Goal: Communication & Community: Answer question/provide support

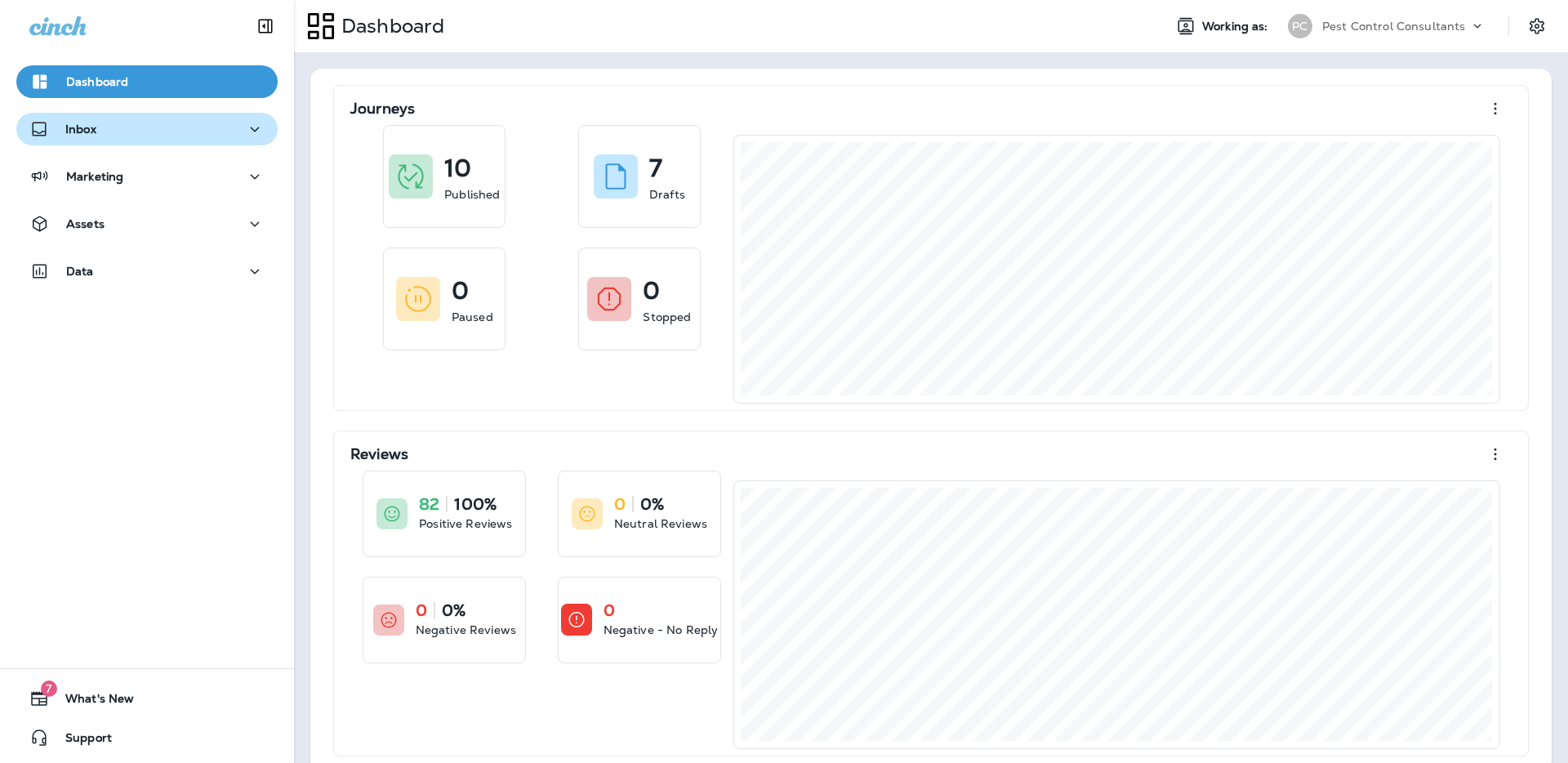
click at [198, 140] on button "Inbox" at bounding box center [146, 129] width 261 height 33
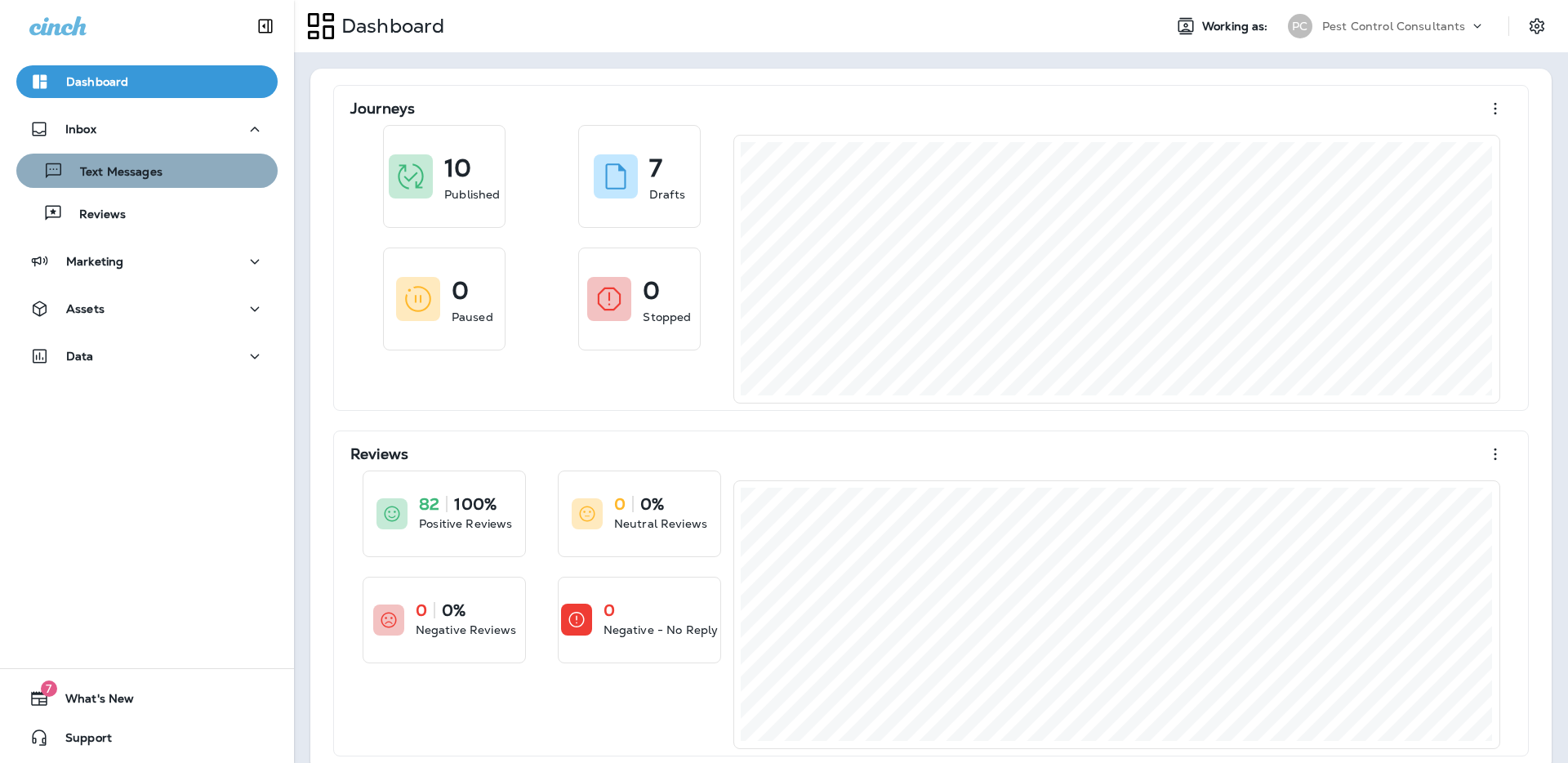
click at [188, 174] on div "Text Messages" at bounding box center [147, 171] width 248 height 24
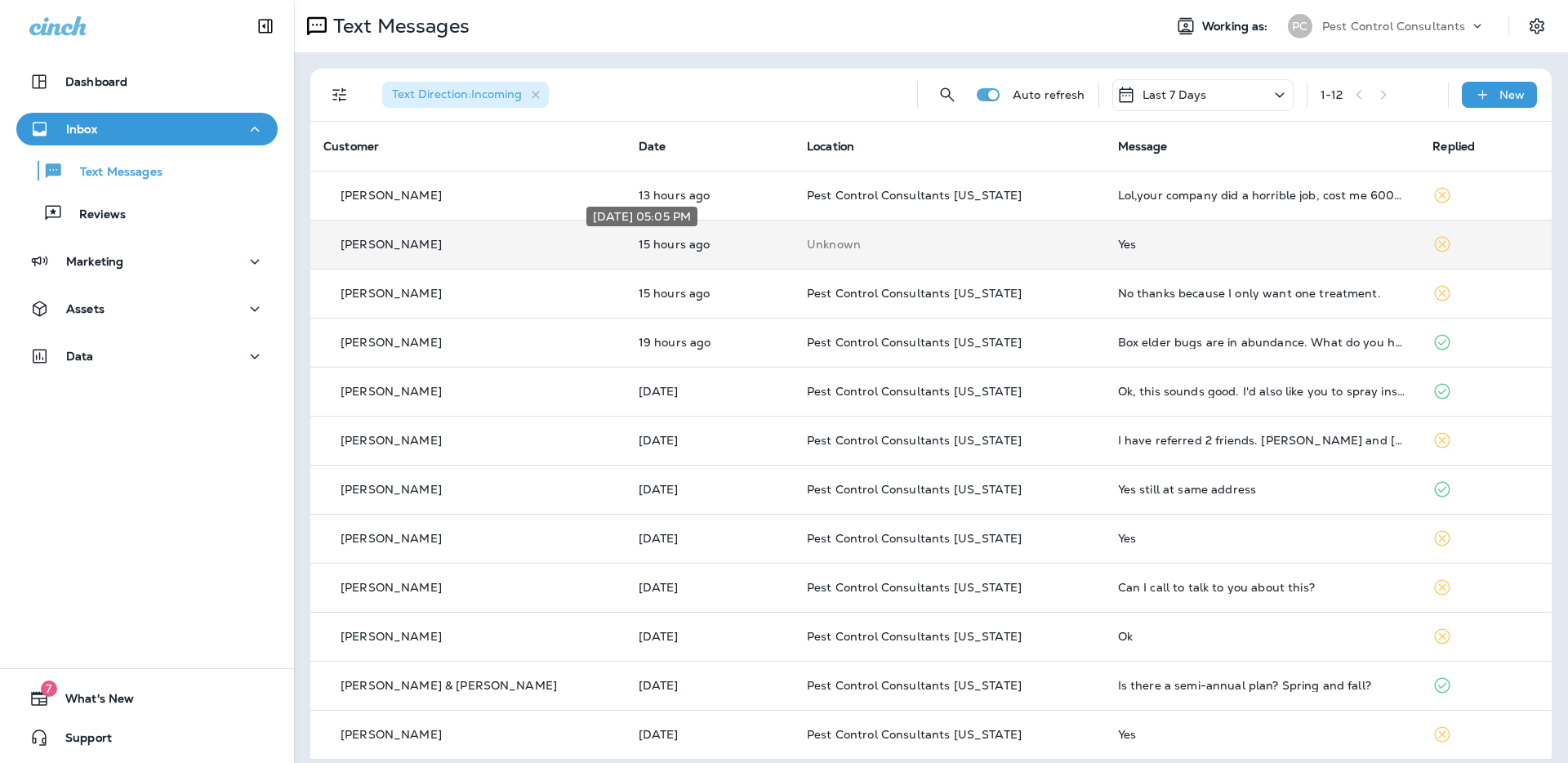
click at [699, 247] on p "15 hours ago" at bounding box center [710, 245] width 143 height 13
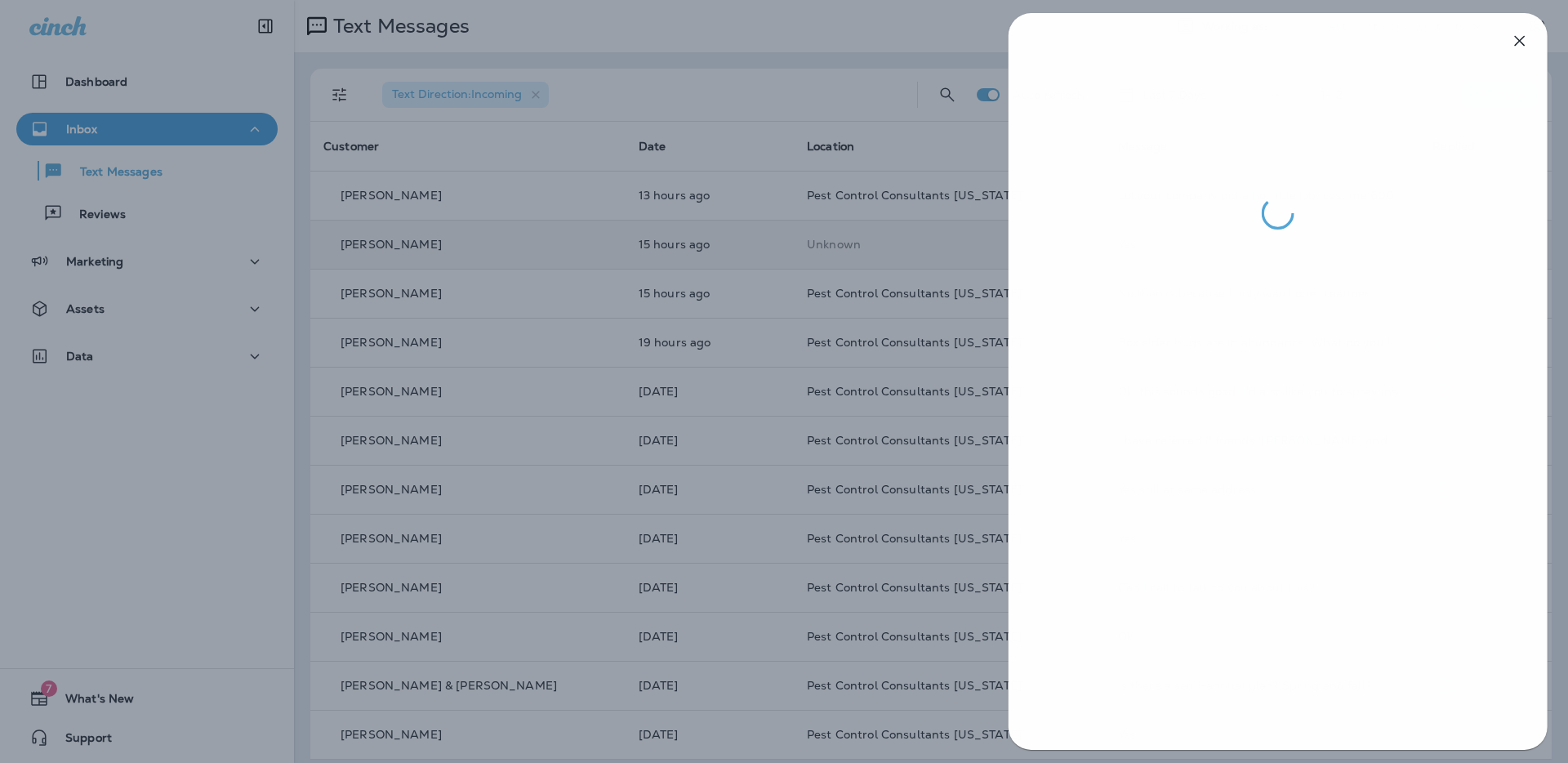
click at [694, 246] on div at bounding box center [785, 382] width 1568 height 763
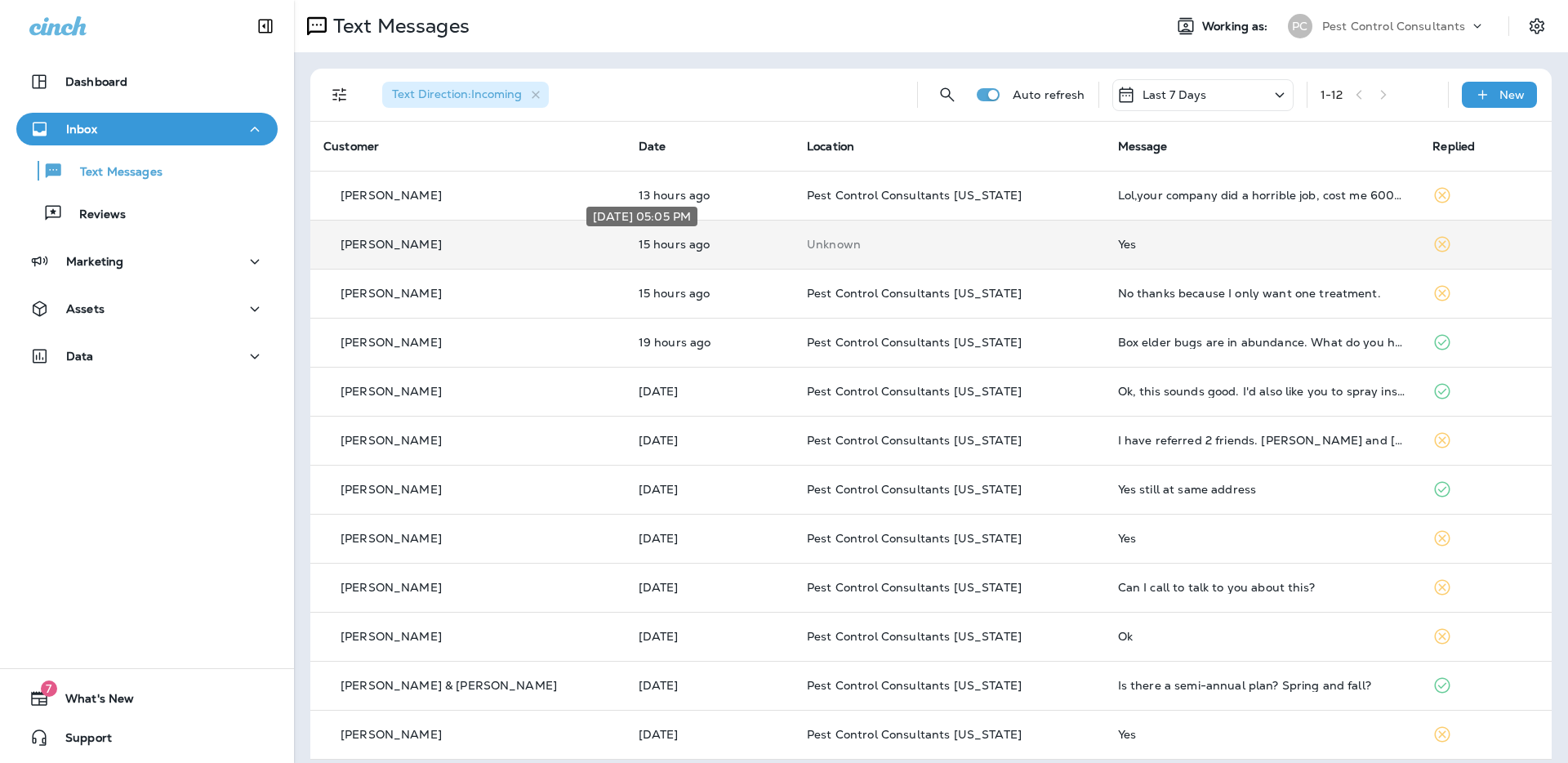
click at [672, 245] on p "15 hours ago" at bounding box center [710, 245] width 143 height 13
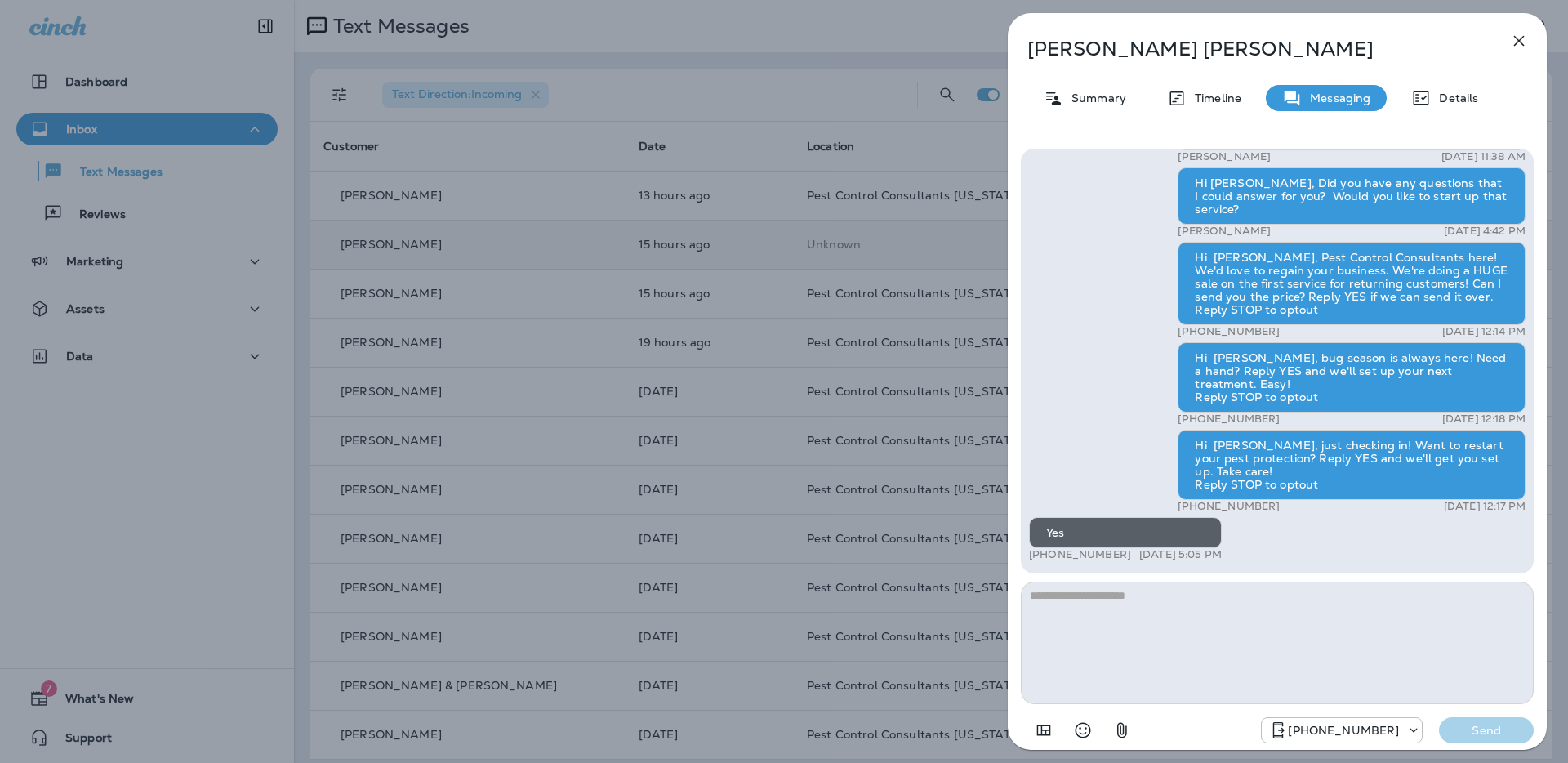
click at [729, 269] on div "[PERSON_NAME] Summary Timeline Messaging Details Hi [PERSON_NAME], Pest Control…" at bounding box center [784, 382] width 1568 height 763
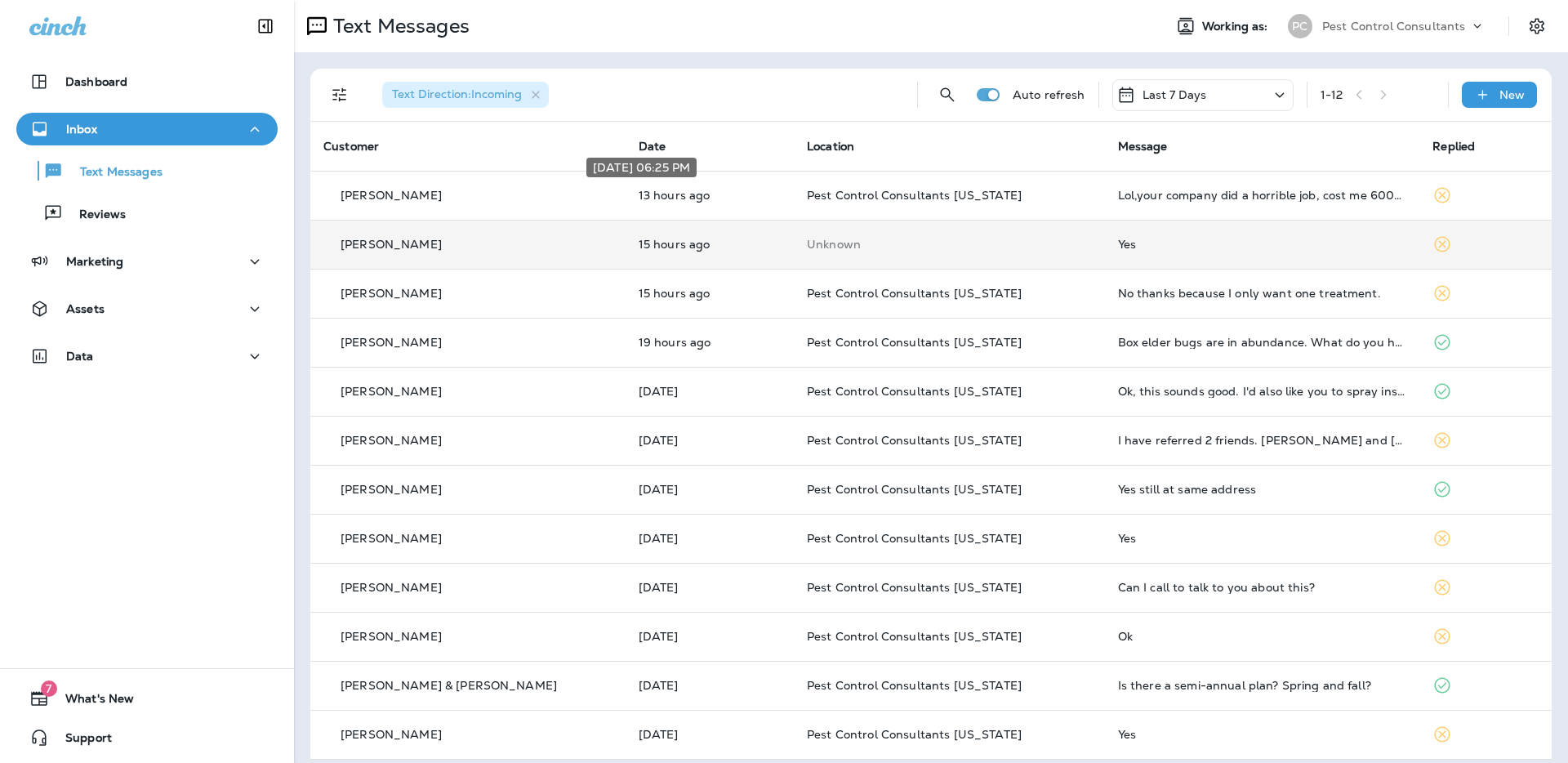
click at [718, 196] on p "13 hours ago" at bounding box center [710, 196] width 143 height 13
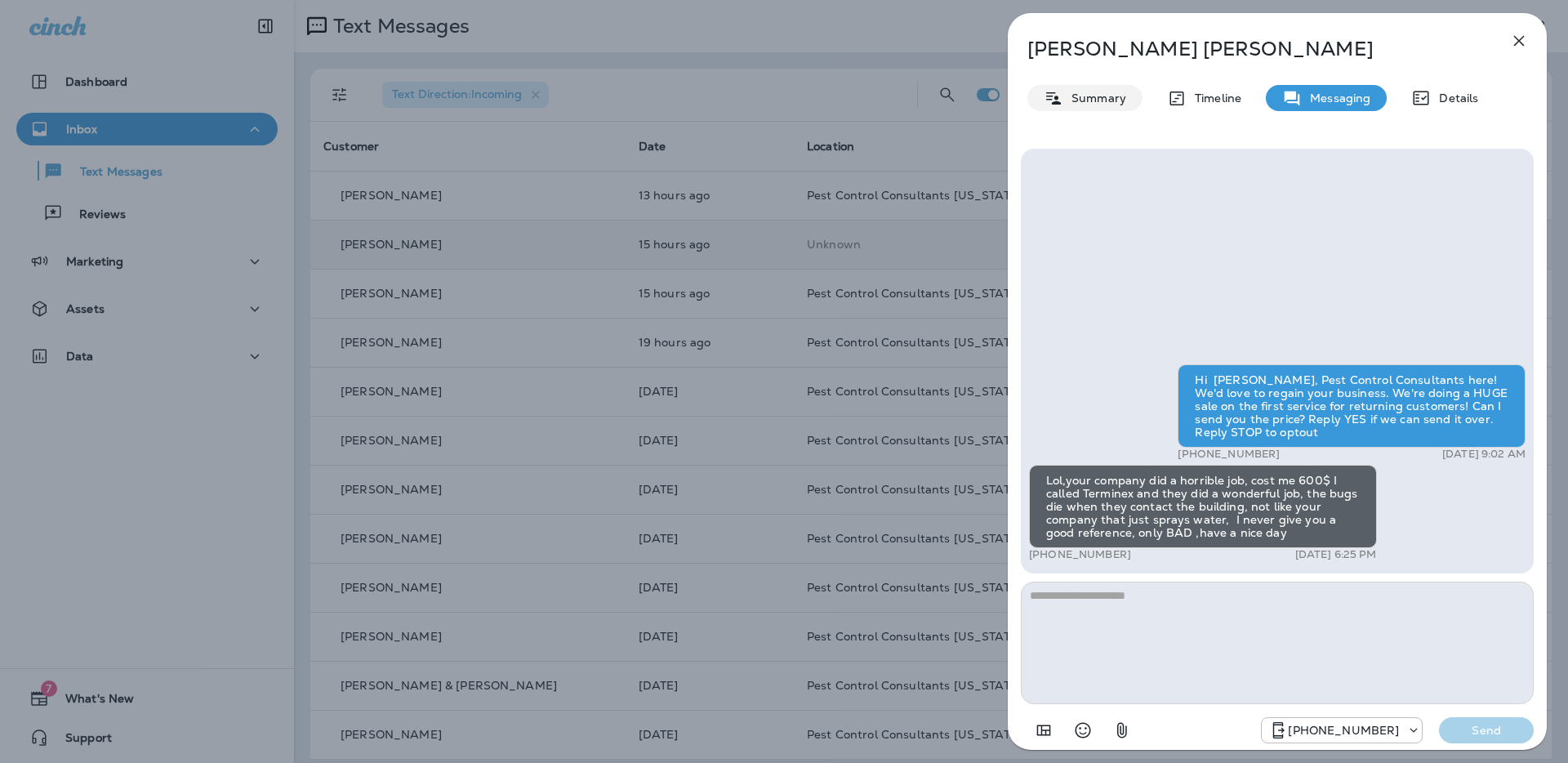
click at [1111, 101] on p "Summary" at bounding box center [1094, 98] width 63 height 13
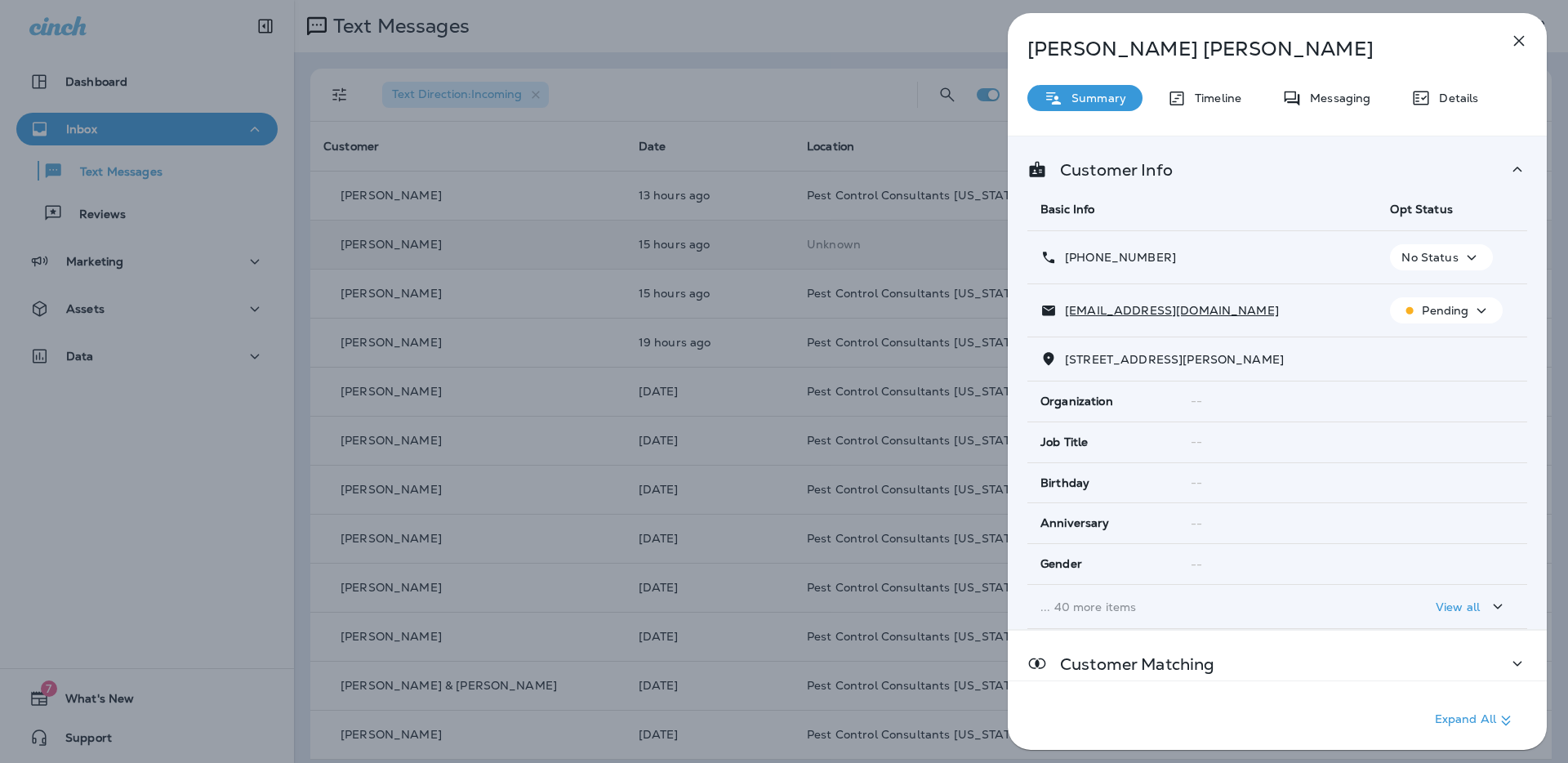
click at [1467, 261] on icon "button" at bounding box center [1472, 257] width 19 height 20
click at [1450, 296] on p "Opt out" at bounding box center [1437, 297] width 44 height 13
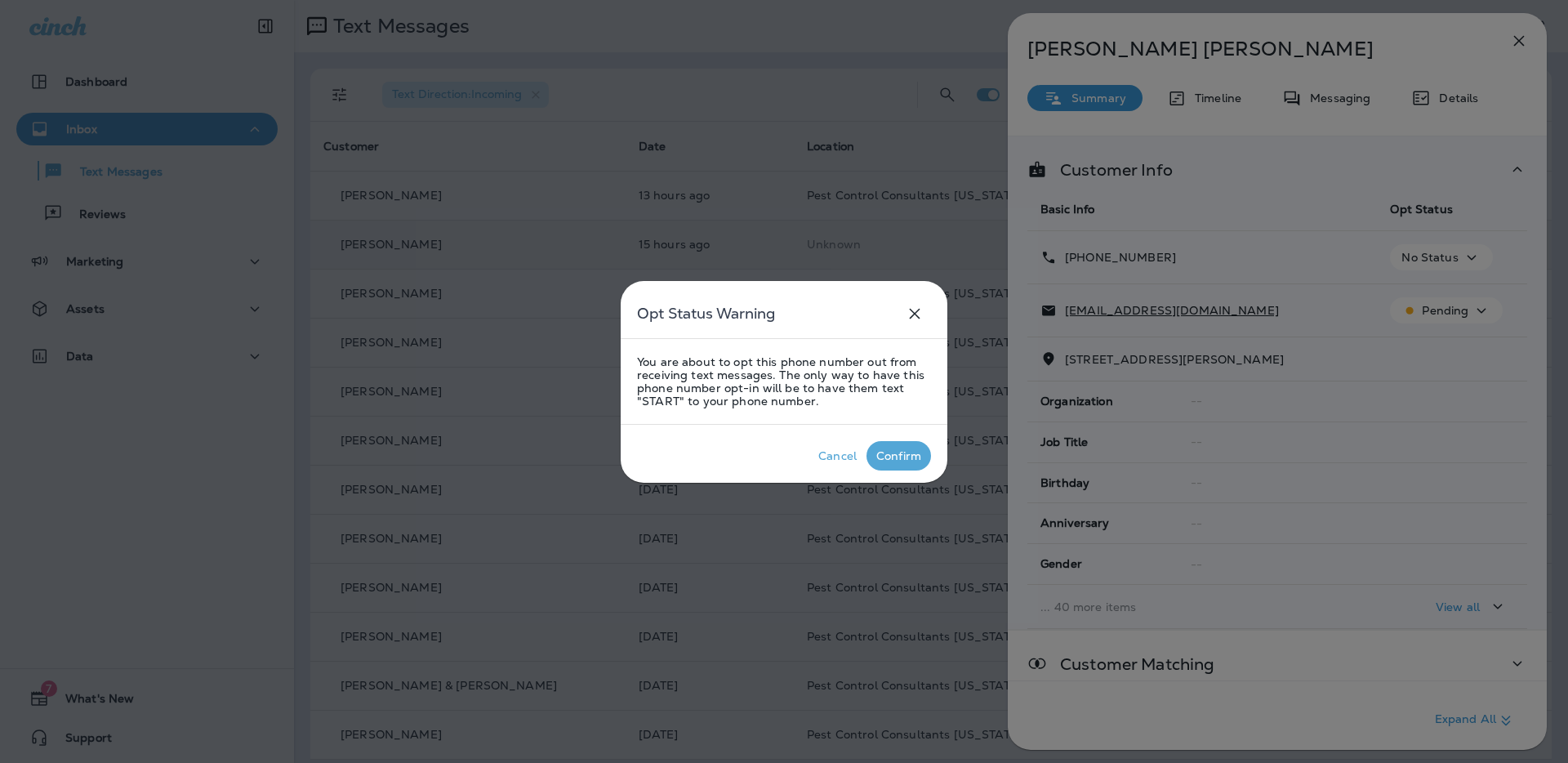
click at [902, 457] on div "Confirm" at bounding box center [899, 456] width 45 height 13
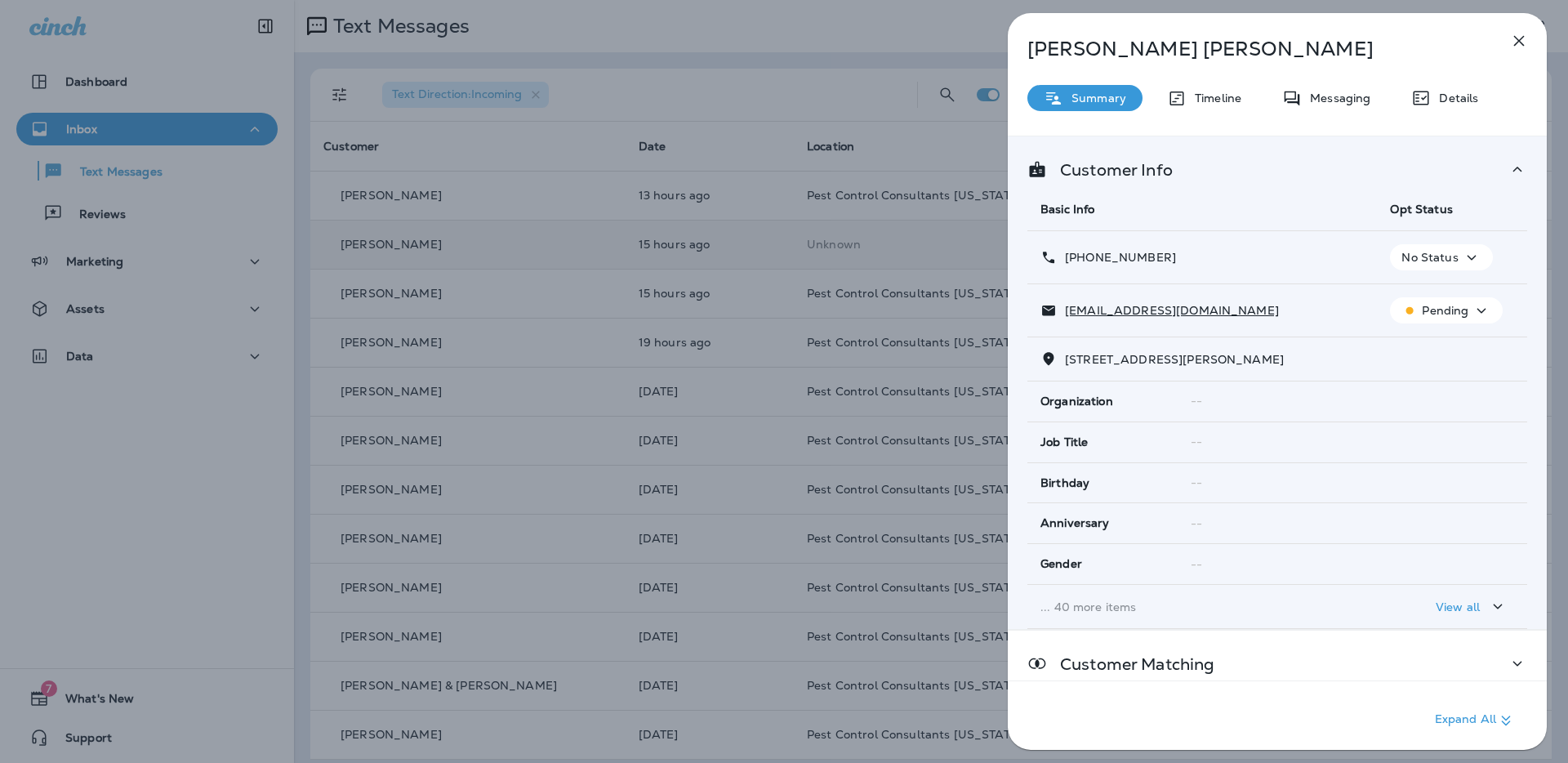
click at [1468, 255] on icon "button" at bounding box center [1472, 257] width 19 height 20
click at [1436, 301] on p "Opt out" at bounding box center [1437, 297] width 44 height 13
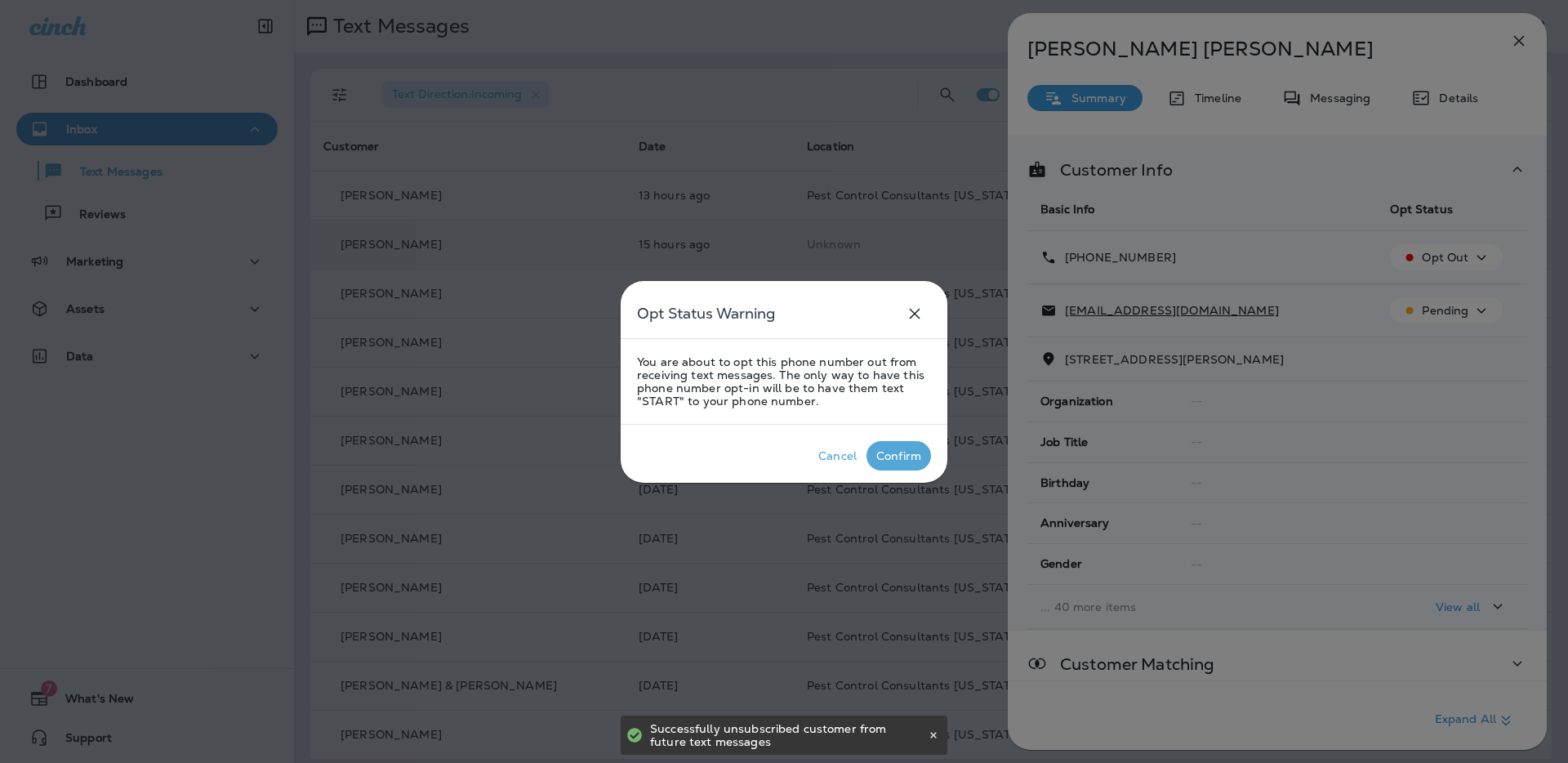
click at [910, 460] on div "Confirm" at bounding box center [899, 456] width 45 height 13
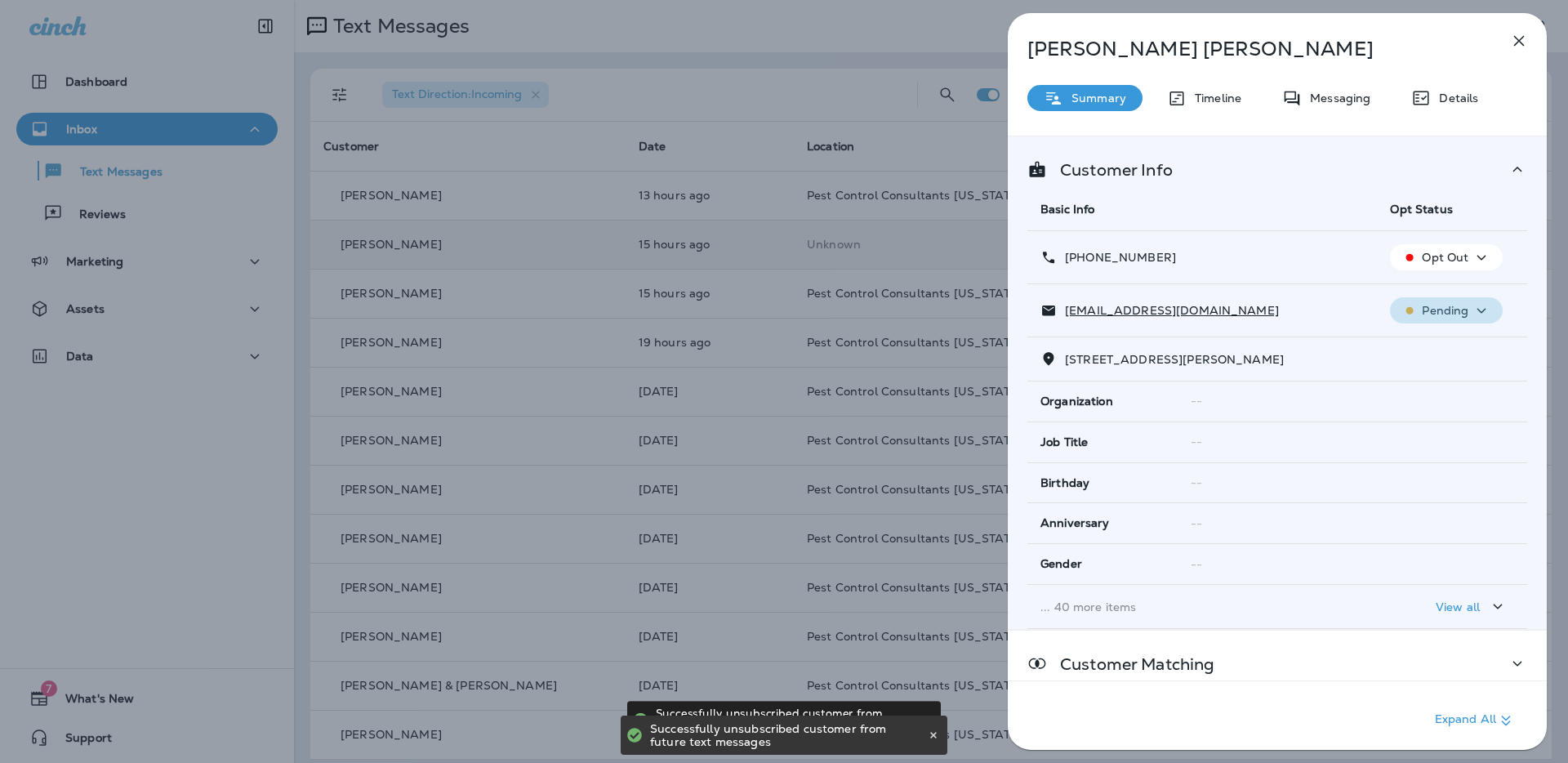
click at [1494, 309] on div "Pending" at bounding box center [1446, 310] width 99 height 20
click at [1457, 349] on p "Unsubscribe" at bounding box center [1456, 350] width 71 height 13
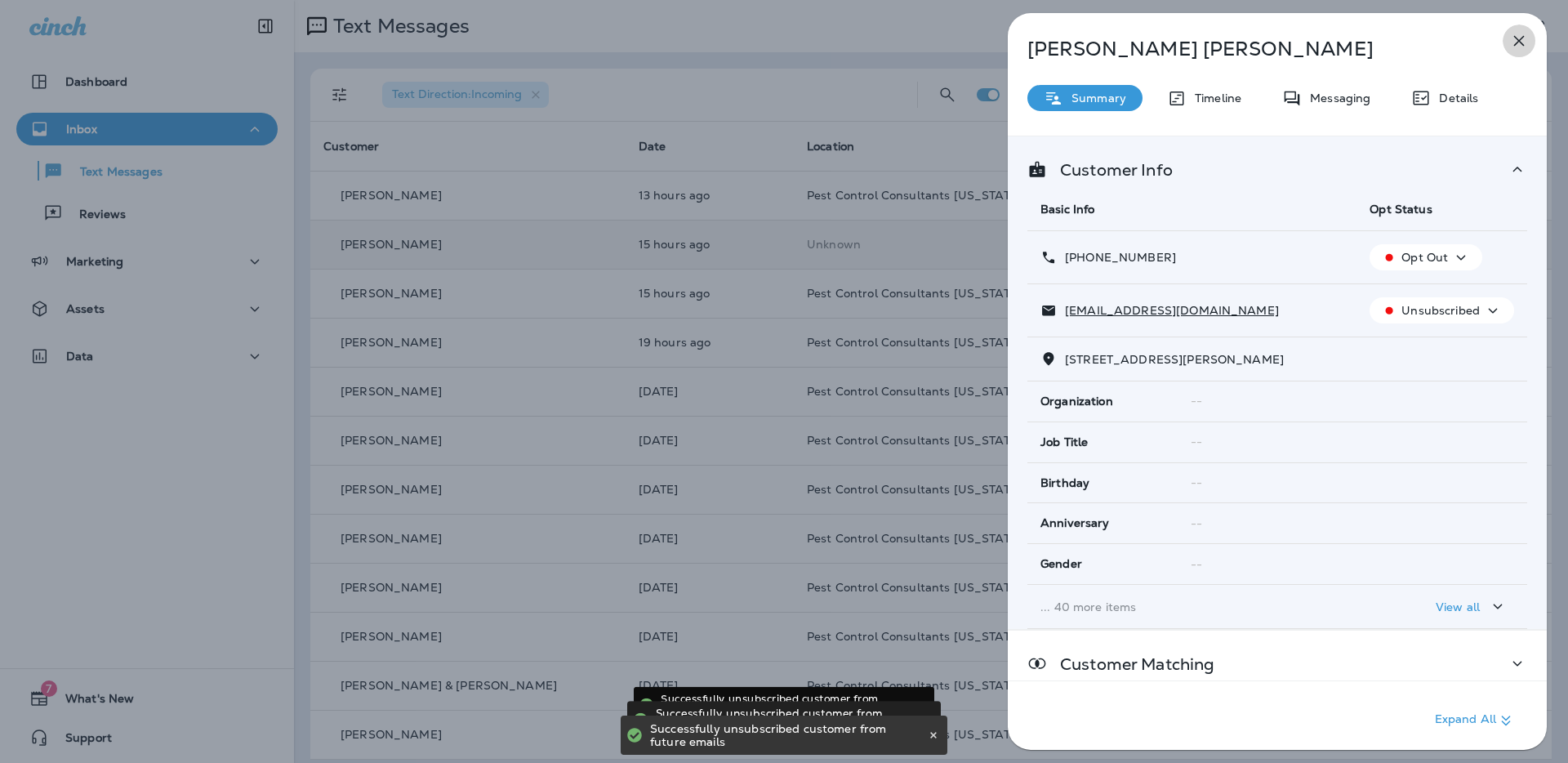
click at [1520, 40] on icon "button" at bounding box center [1519, 40] width 19 height 19
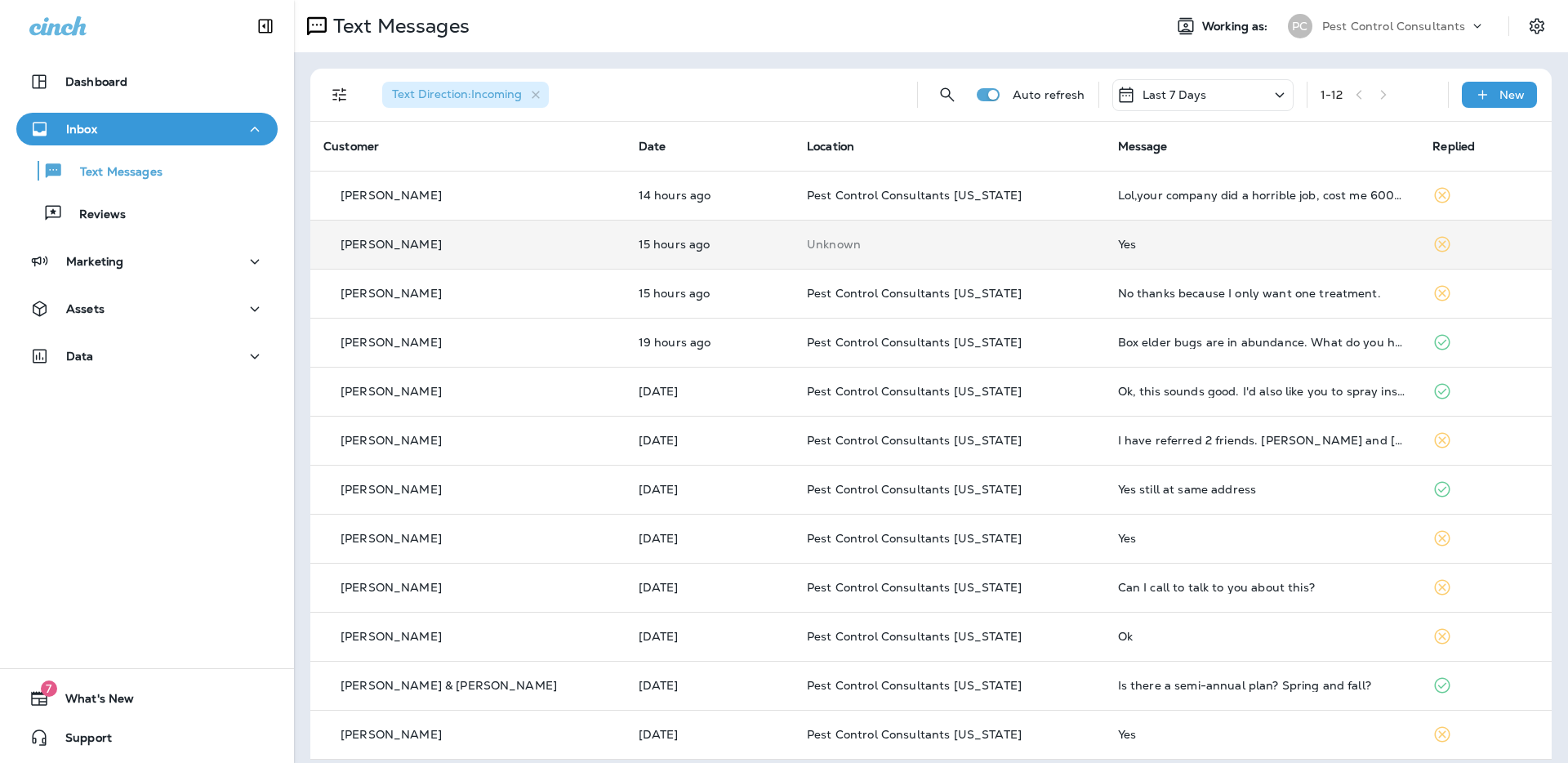
click at [438, 248] on div "[PERSON_NAME]" at bounding box center [468, 245] width 289 height 17
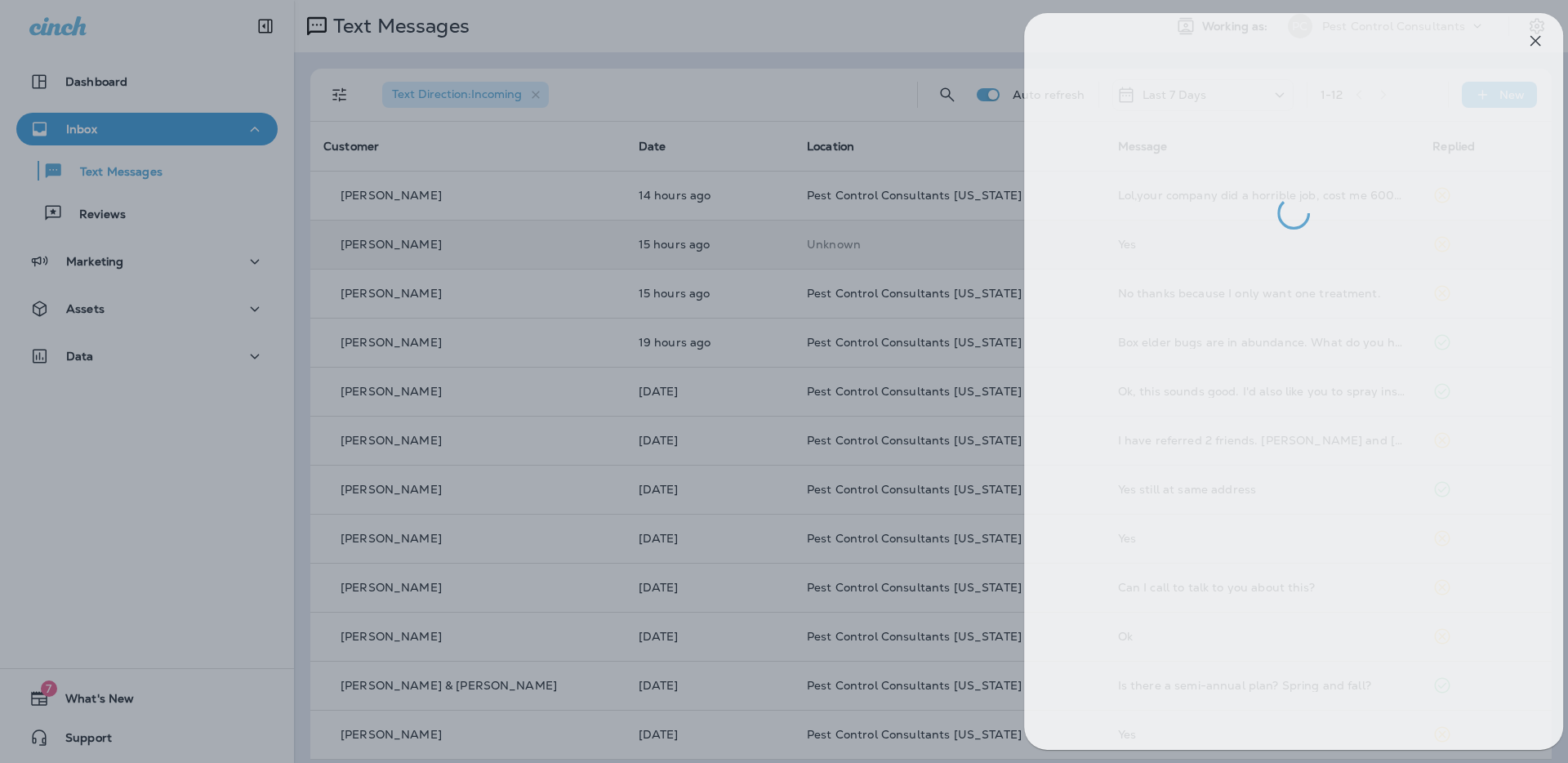
click at [567, 305] on div at bounding box center [800, 382] width 1568 height 763
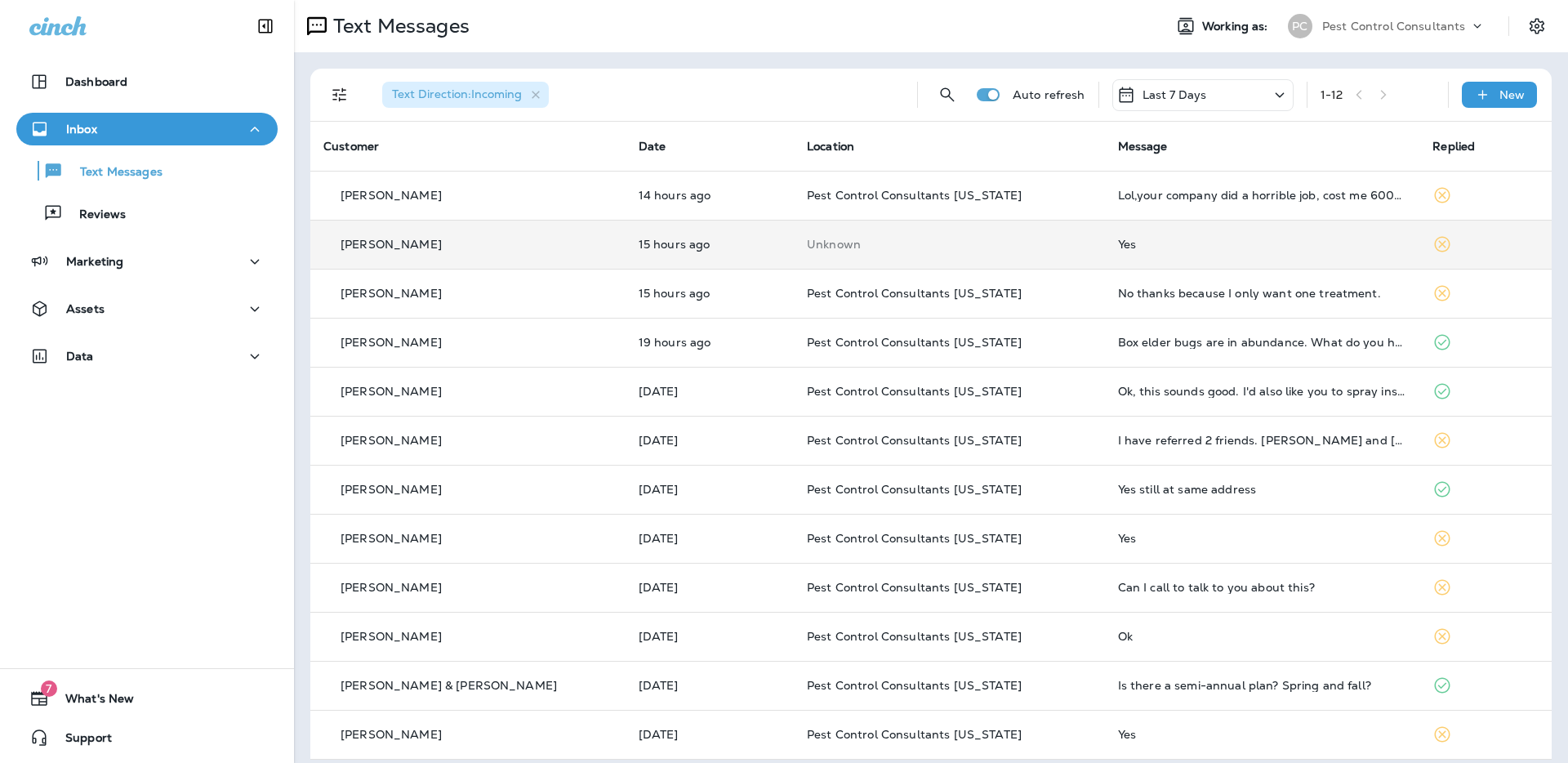
click at [529, 298] on div "[PERSON_NAME]" at bounding box center [468, 294] width 289 height 17
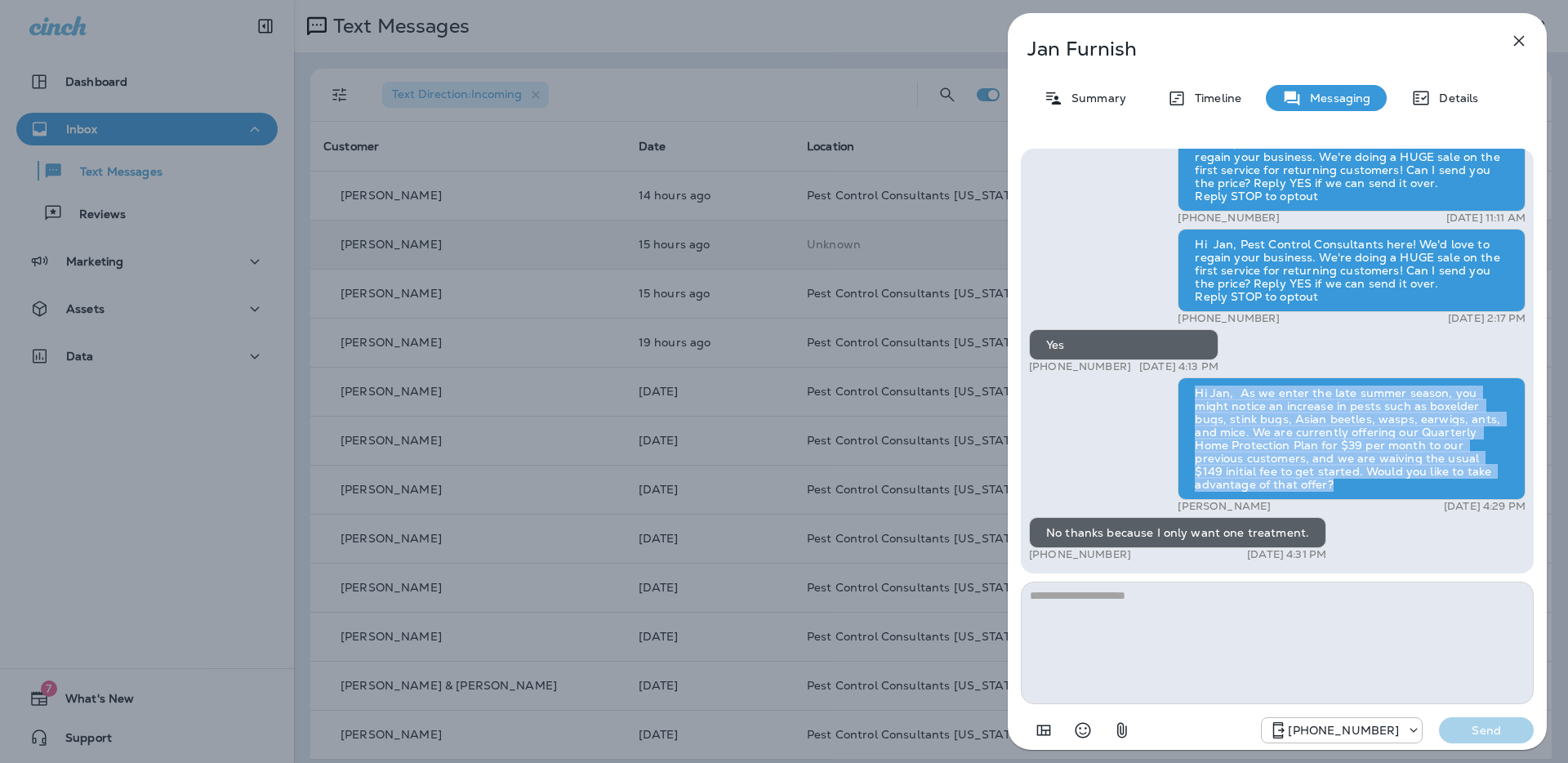
drag, startPoint x: 1462, startPoint y: 484, endPoint x: 1189, endPoint y: 410, distance: 282.9
click at [1189, 410] on div "Hi Jan, As we enter the late summer season, you might notice an increase in pes…" at bounding box center [1351, 438] width 348 height 122
copy div "Hi Jan, As we enter the late summer season, you might notice an increase in pes…"
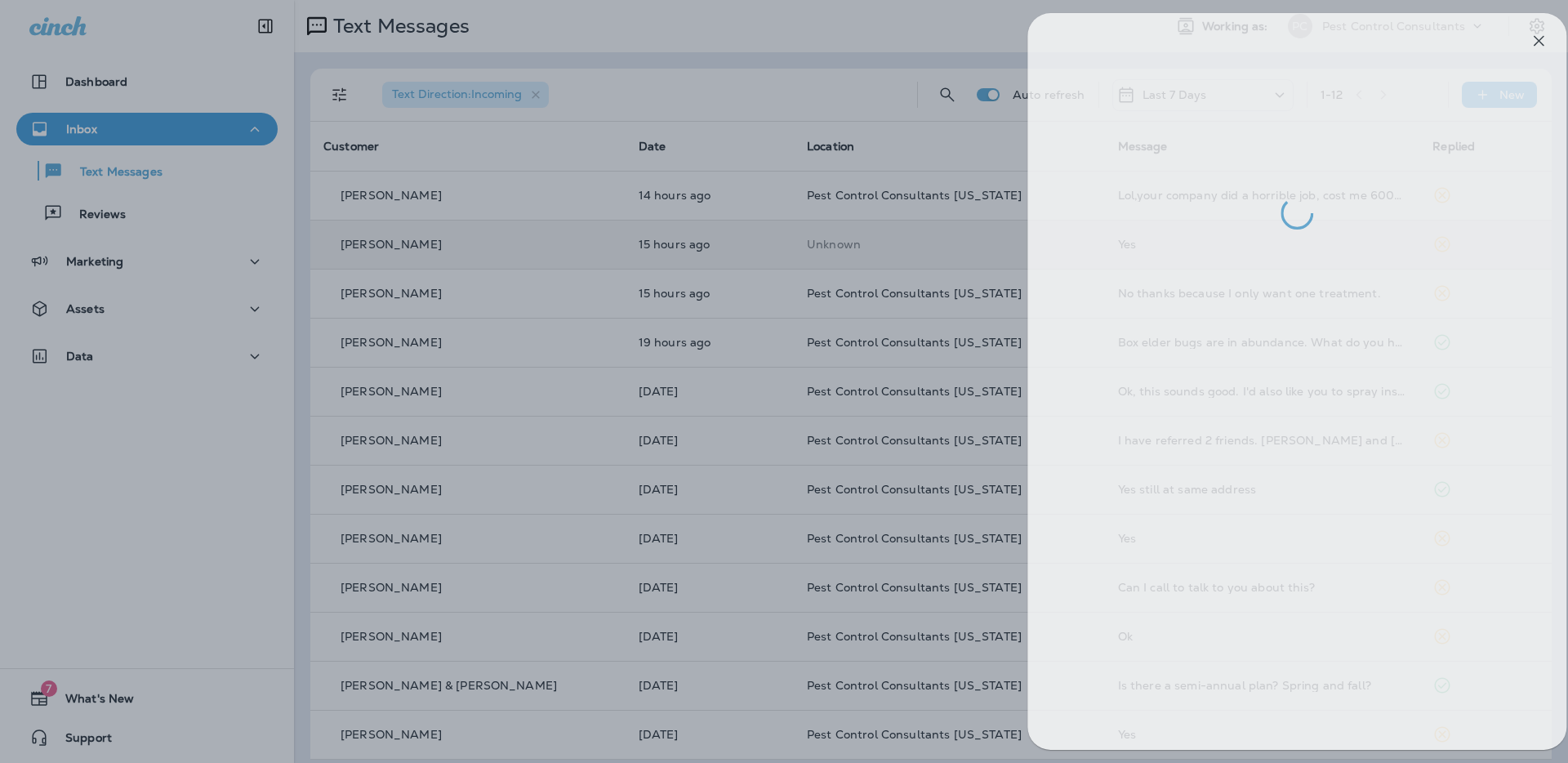
click at [526, 206] on div at bounding box center [803, 382] width 1568 height 763
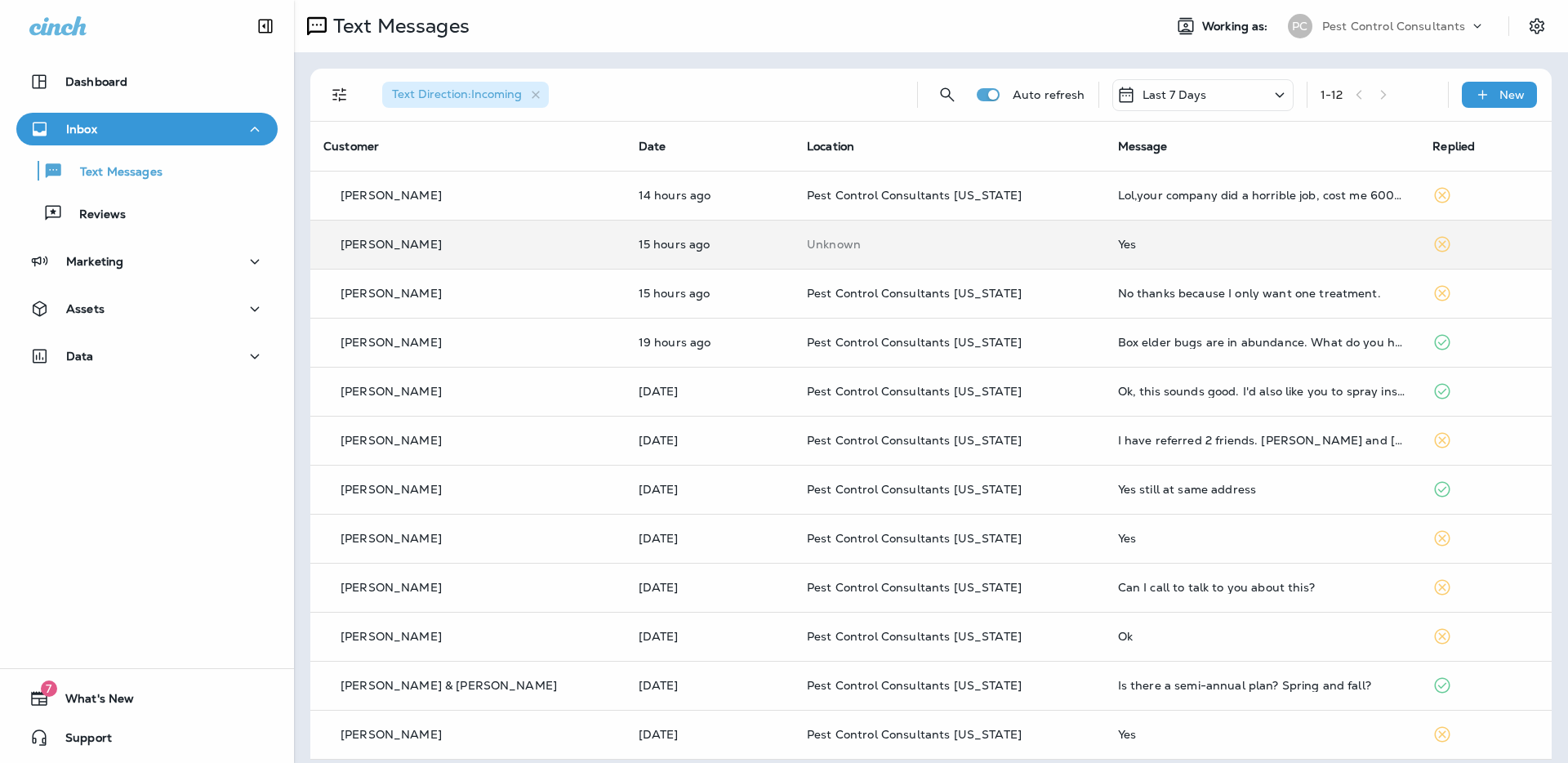
click at [481, 242] on div at bounding box center [784, 382] width 1568 height 763
click at [443, 243] on div "[PERSON_NAME]" at bounding box center [468, 245] width 289 height 17
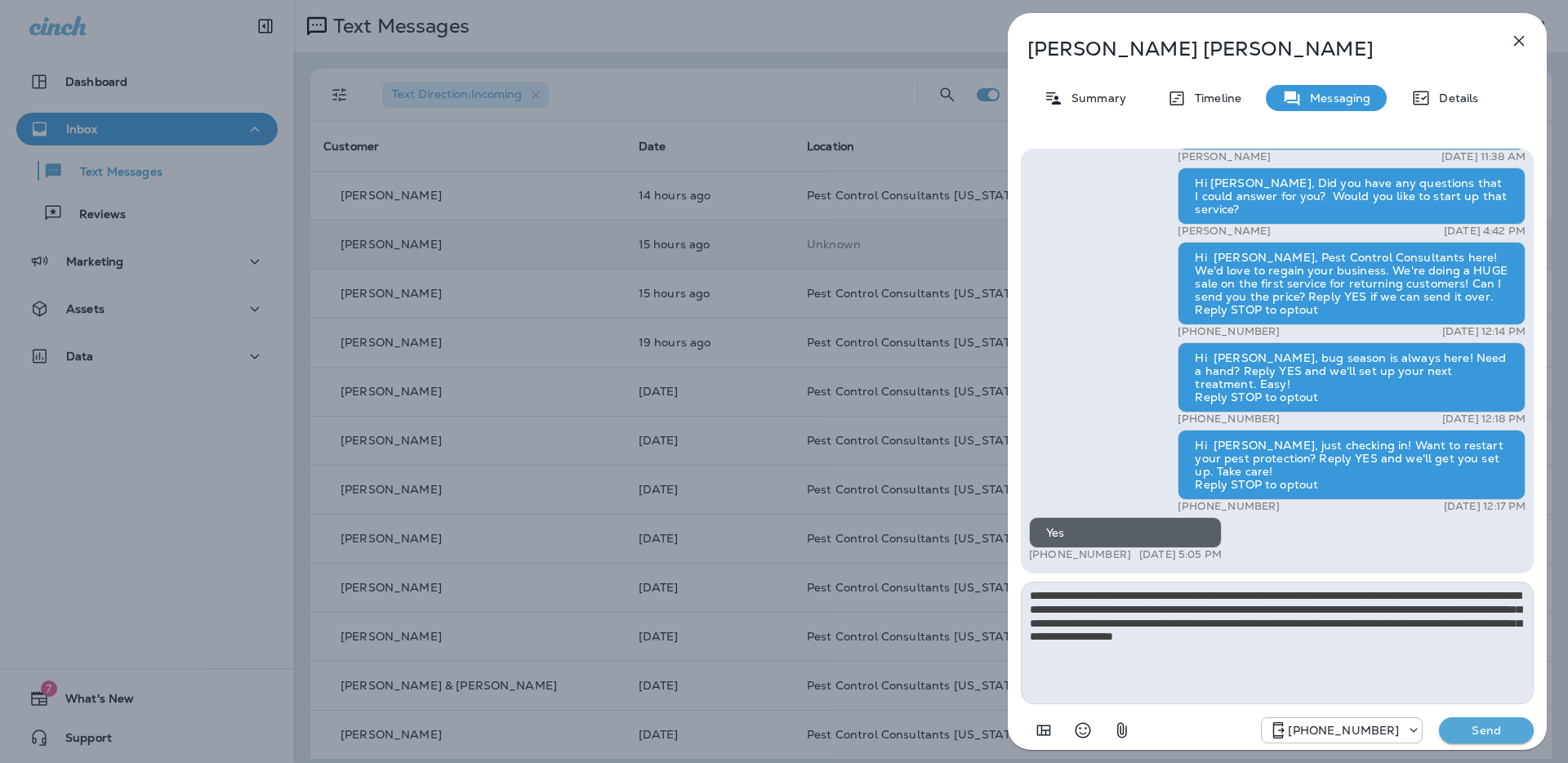
click at [1051, 599] on textarea "**********" at bounding box center [1277, 643] width 513 height 122
type textarea "**********"
click at [1097, 97] on p "Summary" at bounding box center [1094, 98] width 63 height 13
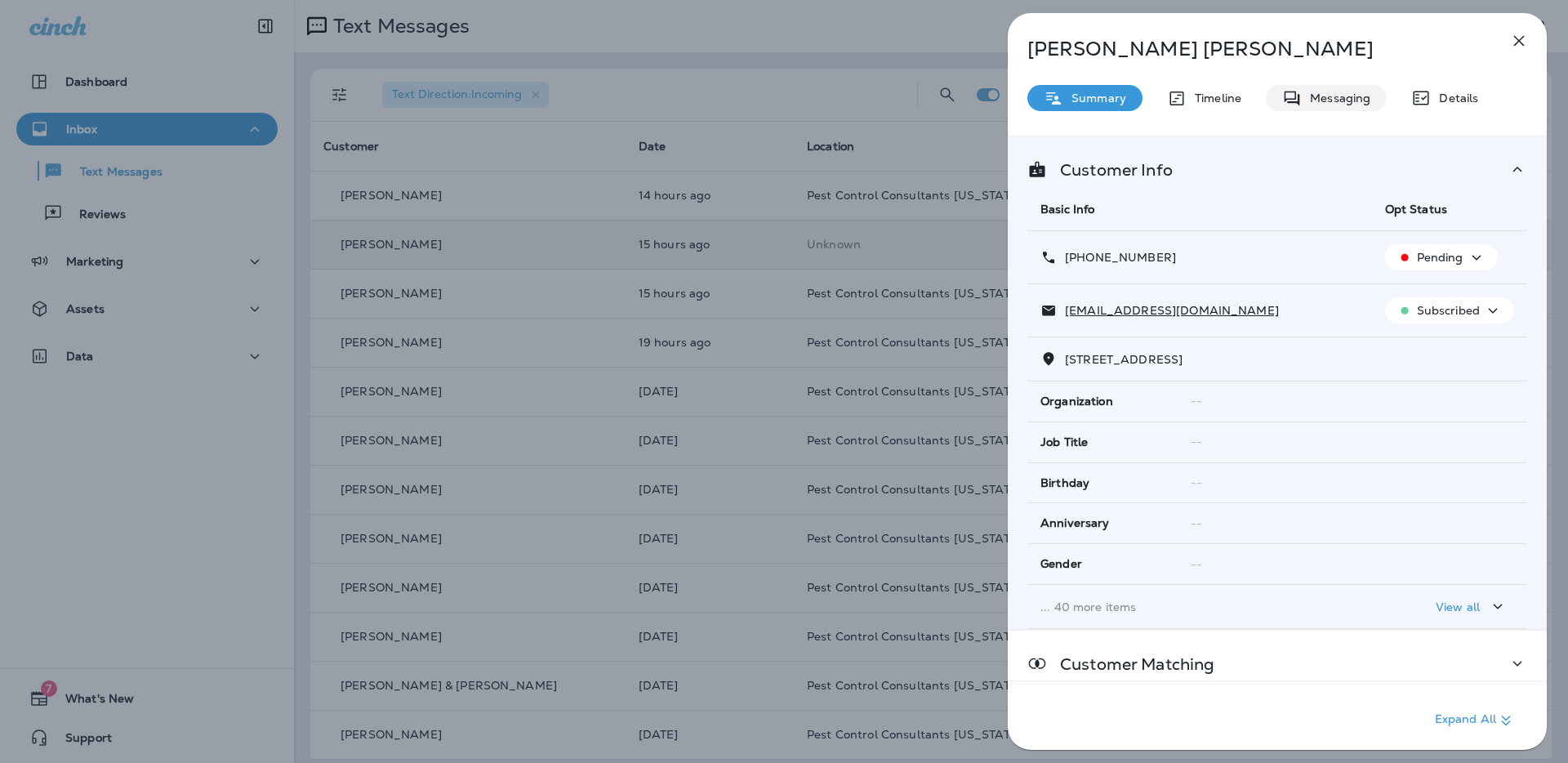
click at [1339, 89] on div "Messaging" at bounding box center [1326, 97] width 121 height 26
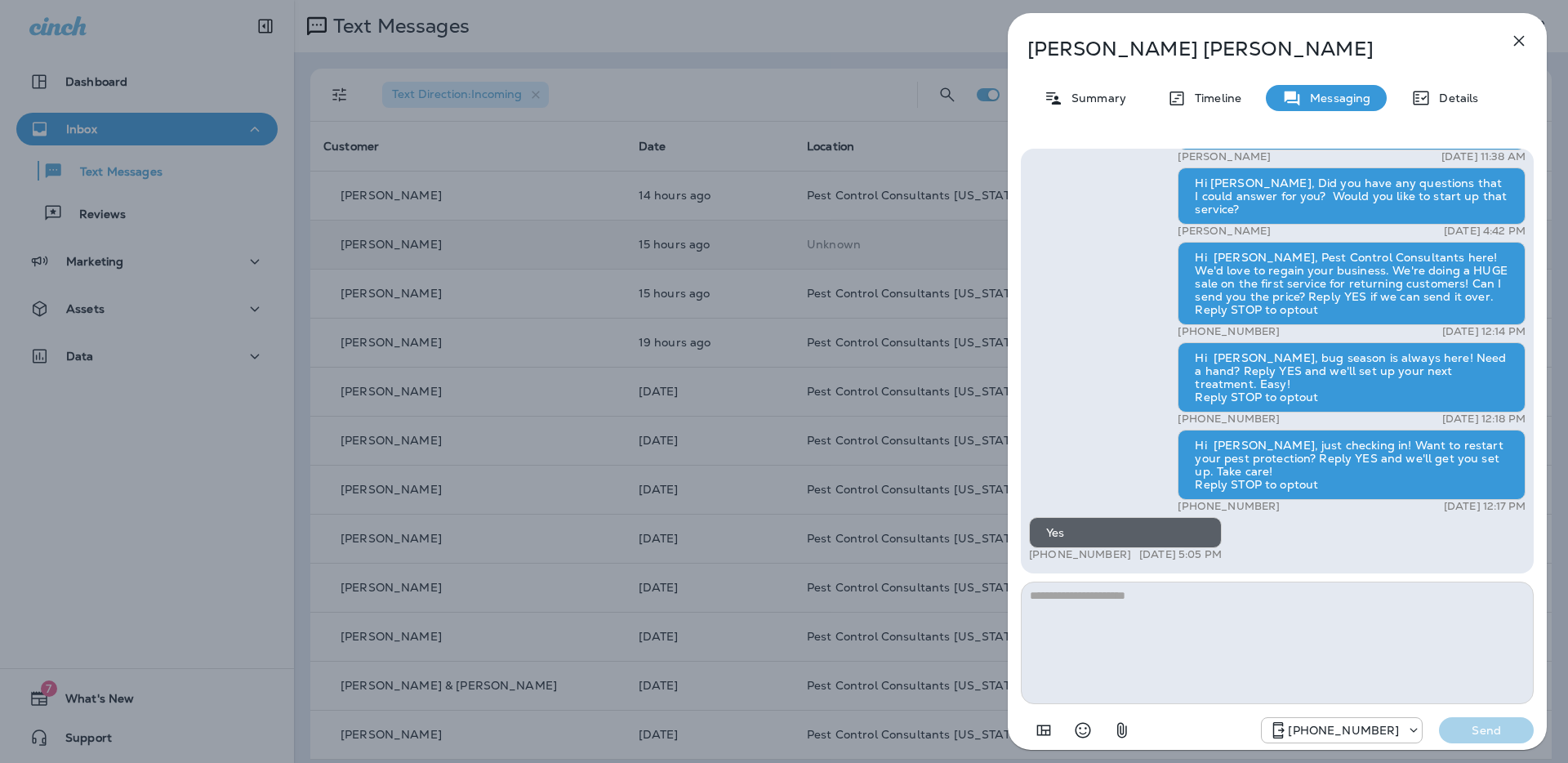
click at [1249, 617] on textarea at bounding box center [1277, 643] width 513 height 122
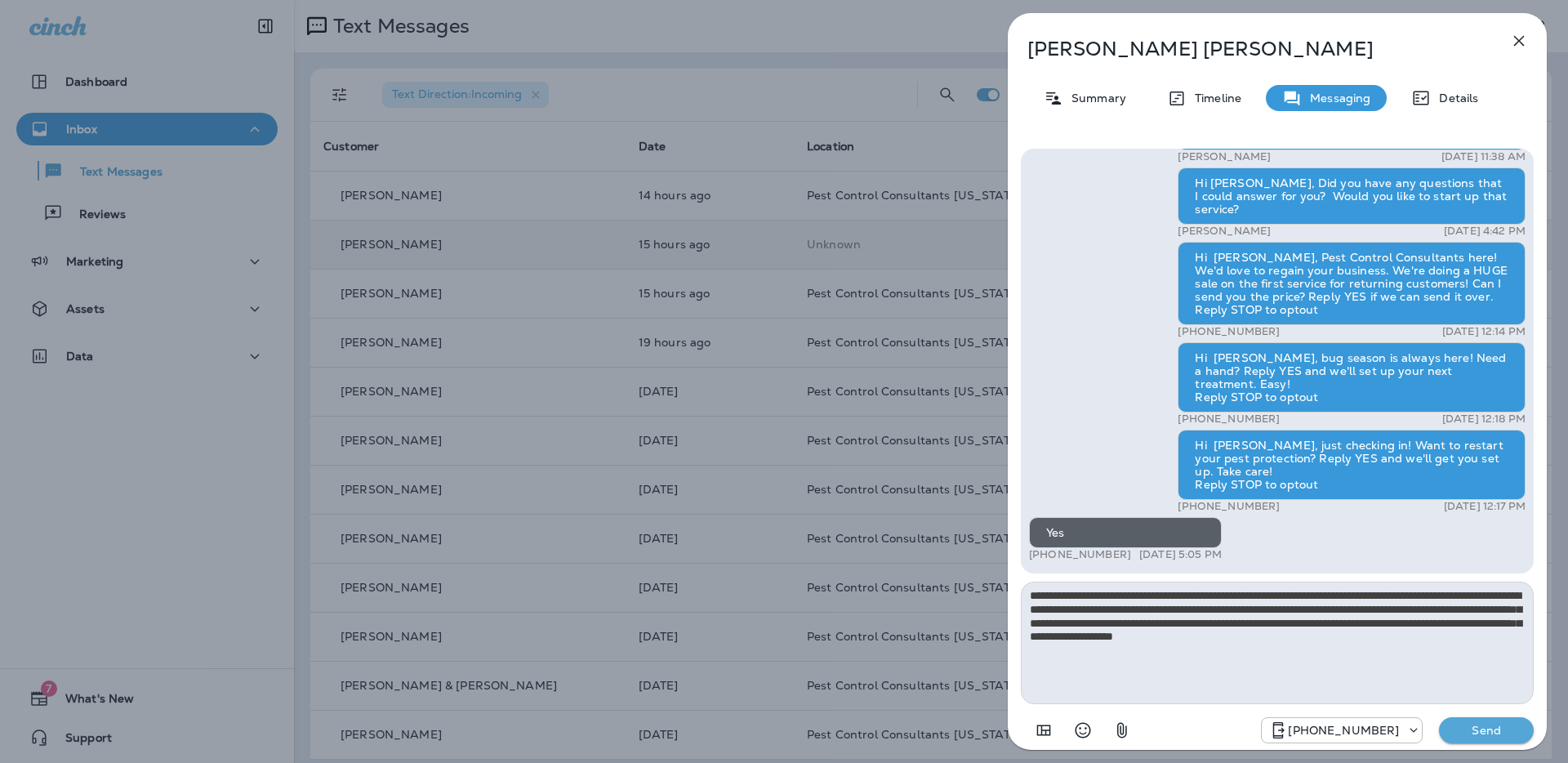
click at [1052, 593] on textarea "**********" at bounding box center [1277, 643] width 513 height 122
drag, startPoint x: 1052, startPoint y: 593, endPoint x: 1061, endPoint y: 590, distance: 9.5
click at [1056, 593] on textarea "**********" at bounding box center [1277, 643] width 513 height 122
type textarea "**********"
click at [1487, 733] on p "Send" at bounding box center [1486, 729] width 68 height 14
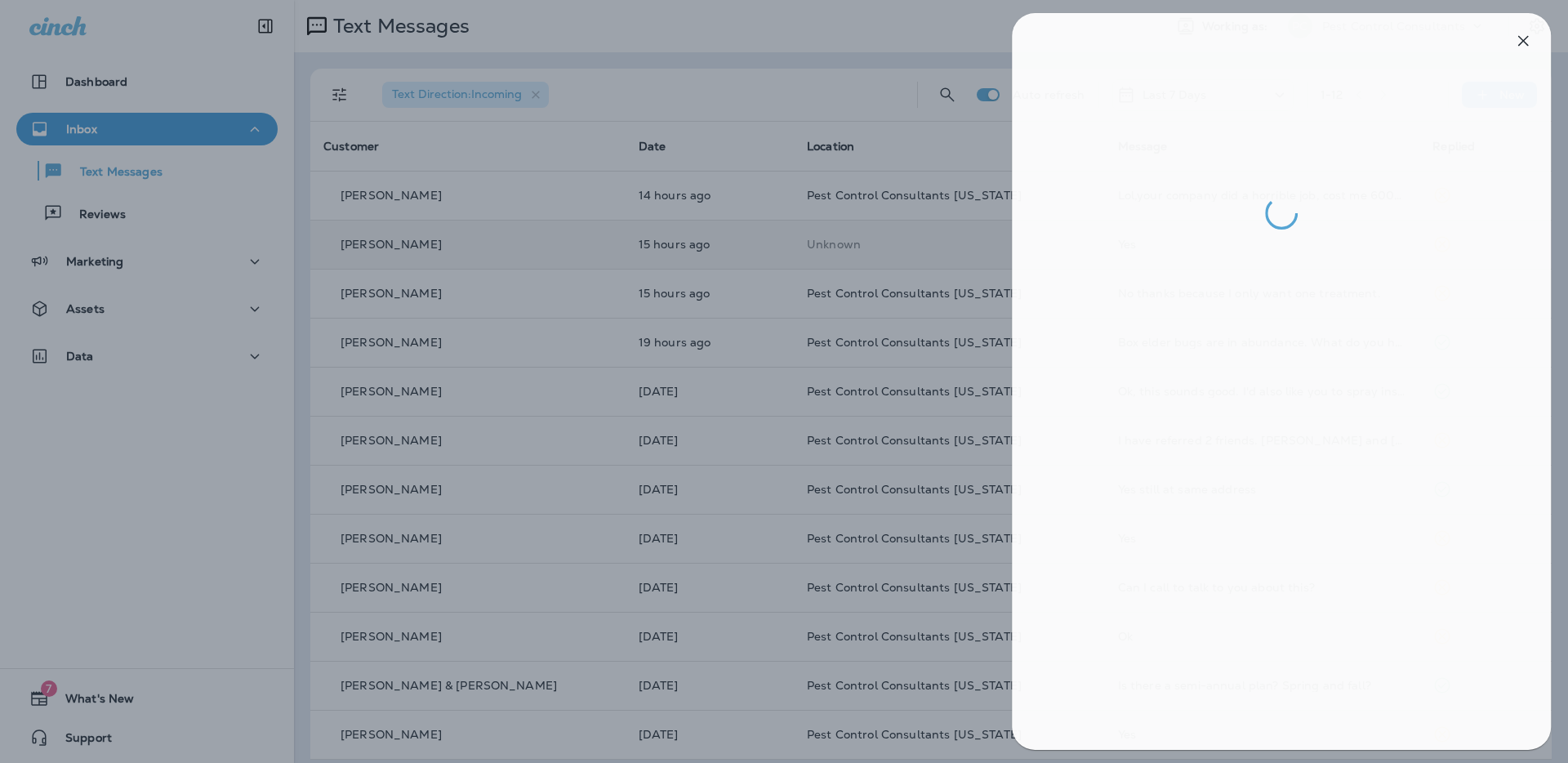
click at [853, 89] on div at bounding box center [788, 382] width 1568 height 763
